Goal: Transaction & Acquisition: Obtain resource

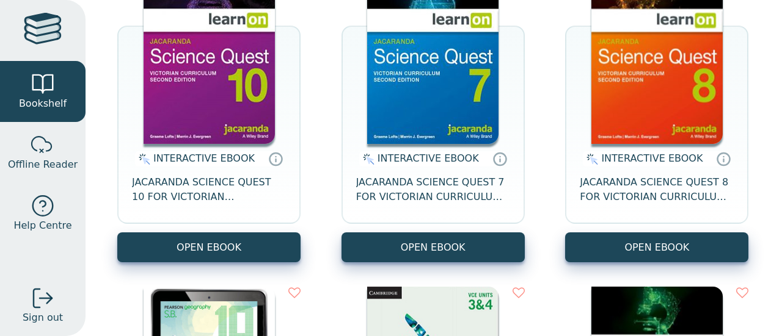
scroll to position [204, 0]
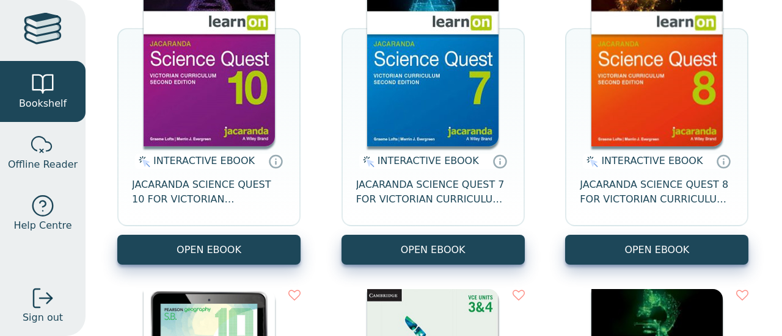
click at [215, 100] on img at bounding box center [208, 54] width 131 height 183
click at [647, 78] on img at bounding box center [656, 54] width 131 height 183
click at [234, 84] on img at bounding box center [208, 54] width 131 height 183
